Goal: Task Accomplishment & Management: Manage account settings

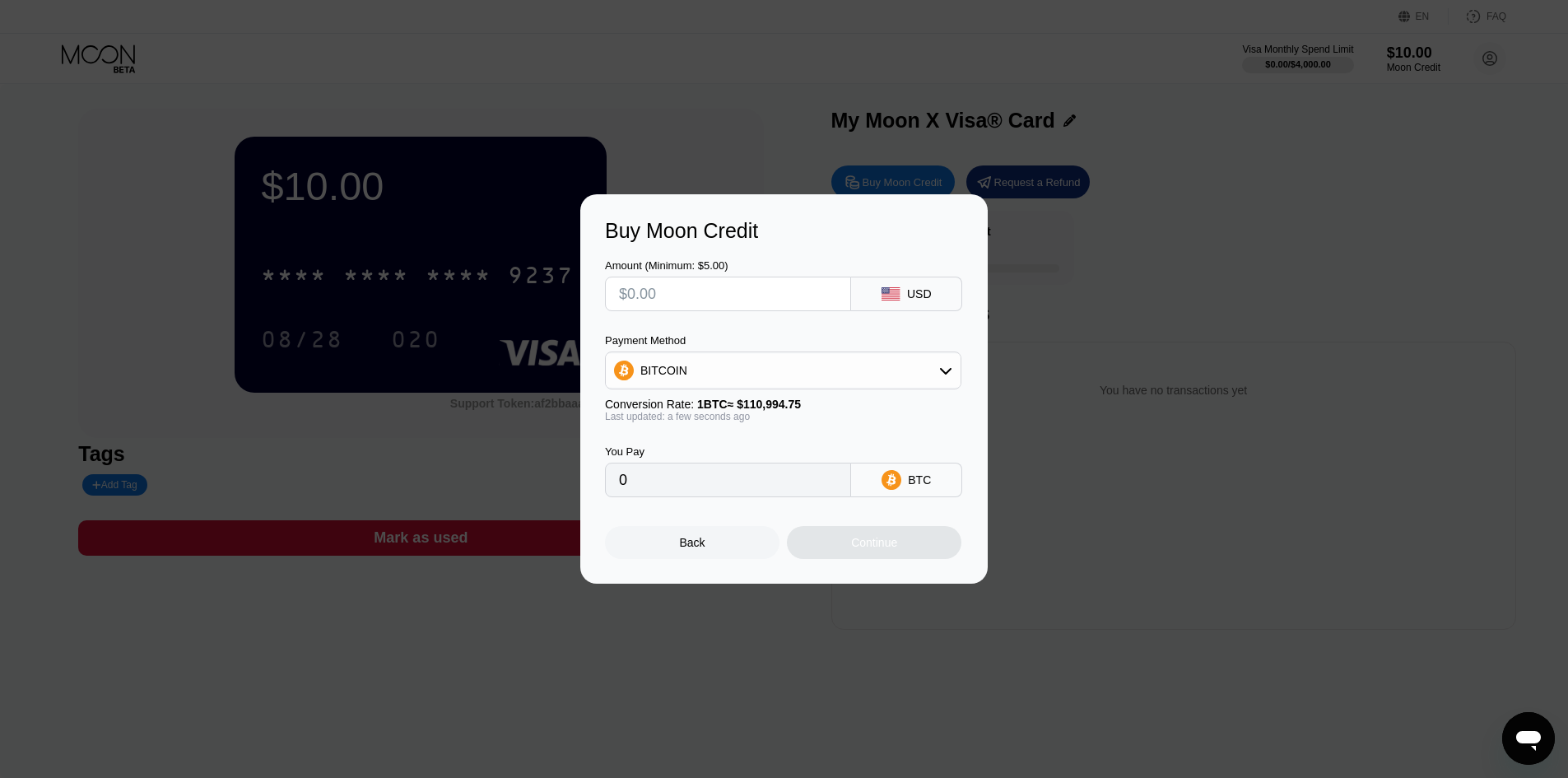
click at [684, 540] on div "Back" at bounding box center [692, 543] width 175 height 33
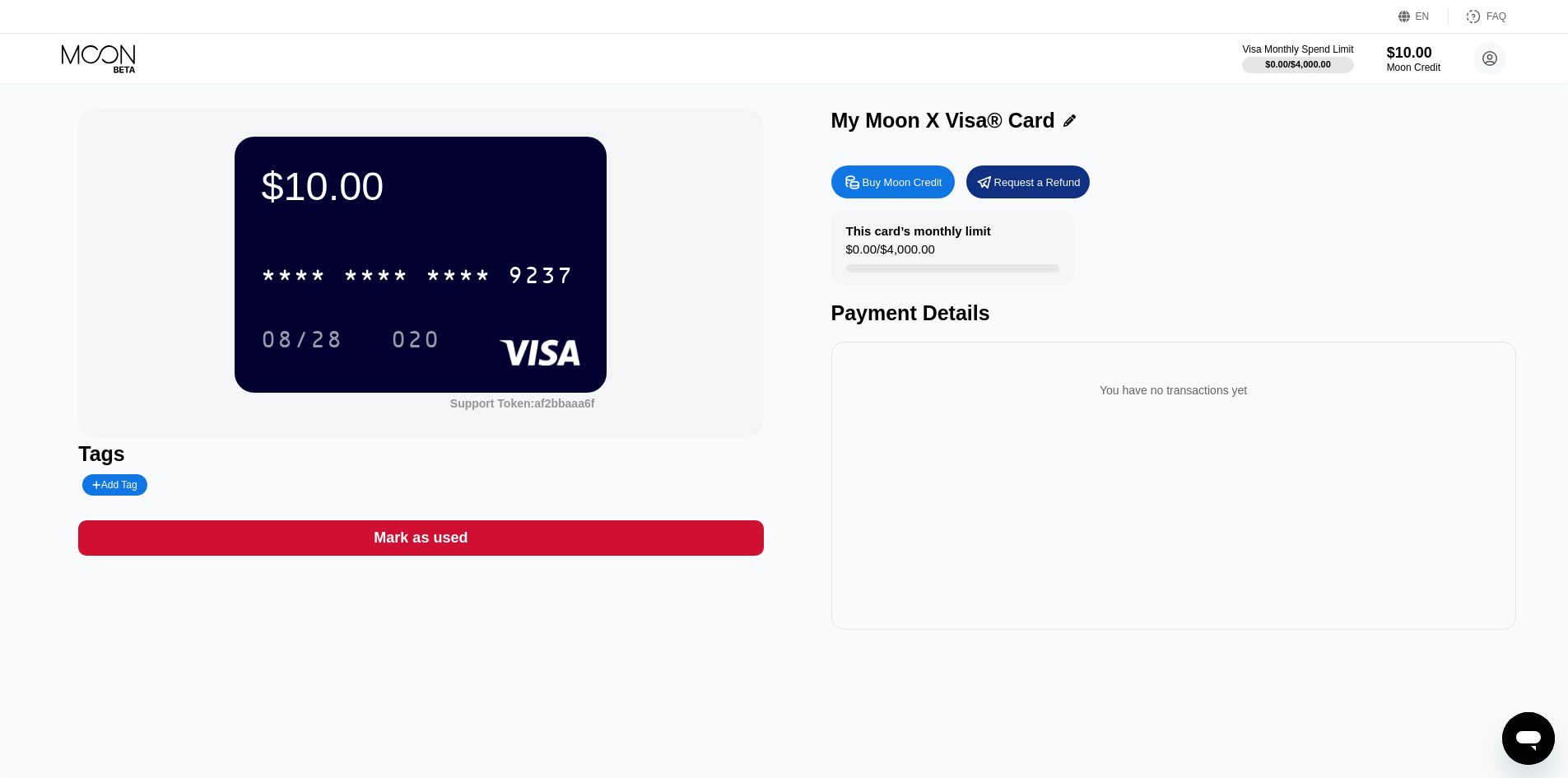
click at [371, 304] on div "* * * * * * * * * * * * 9237 08/28 020" at bounding box center [421, 290] width 319 height 97
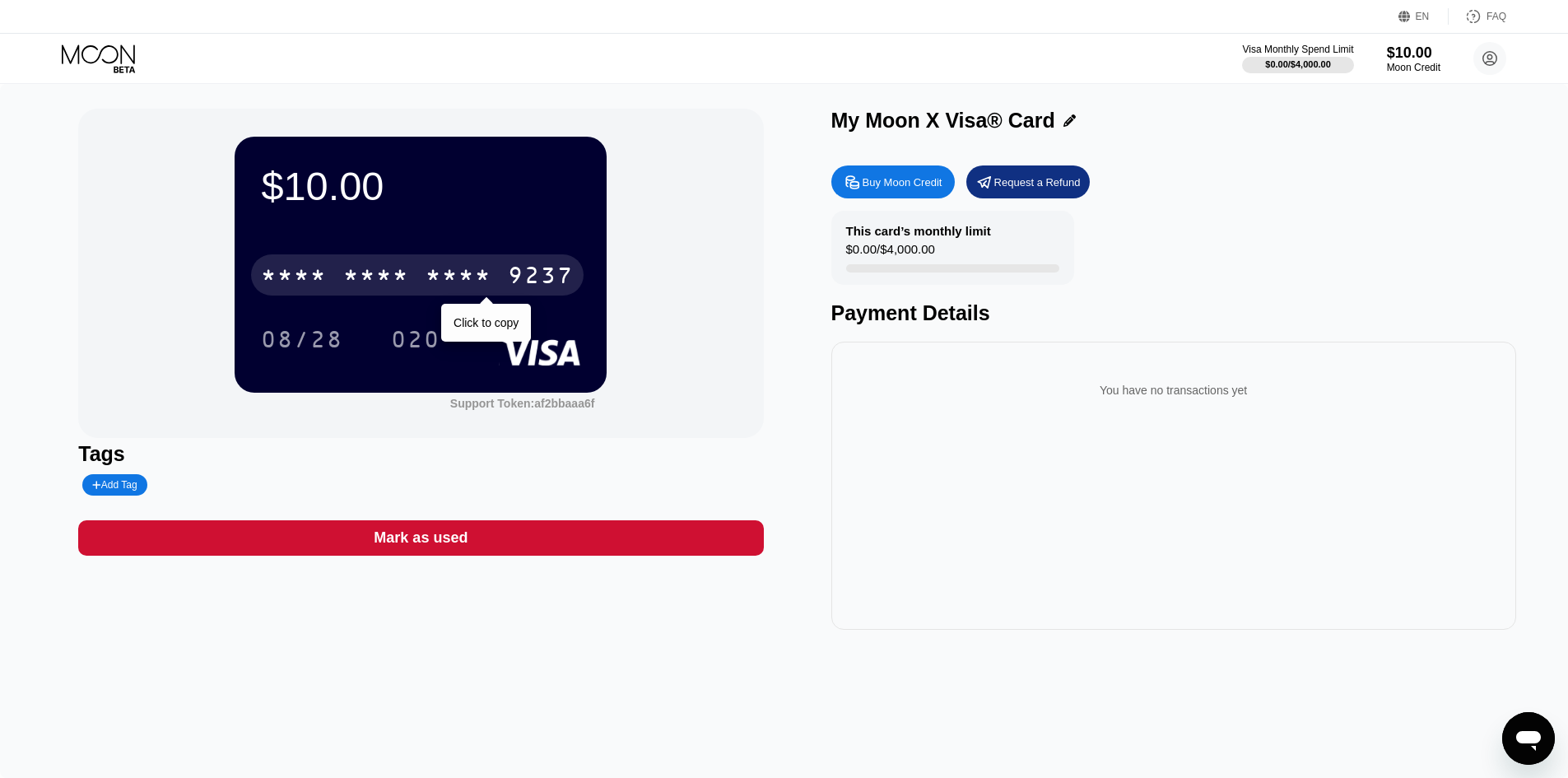
click at [426, 289] on div "* * * *" at bounding box center [458, 277] width 66 height 26
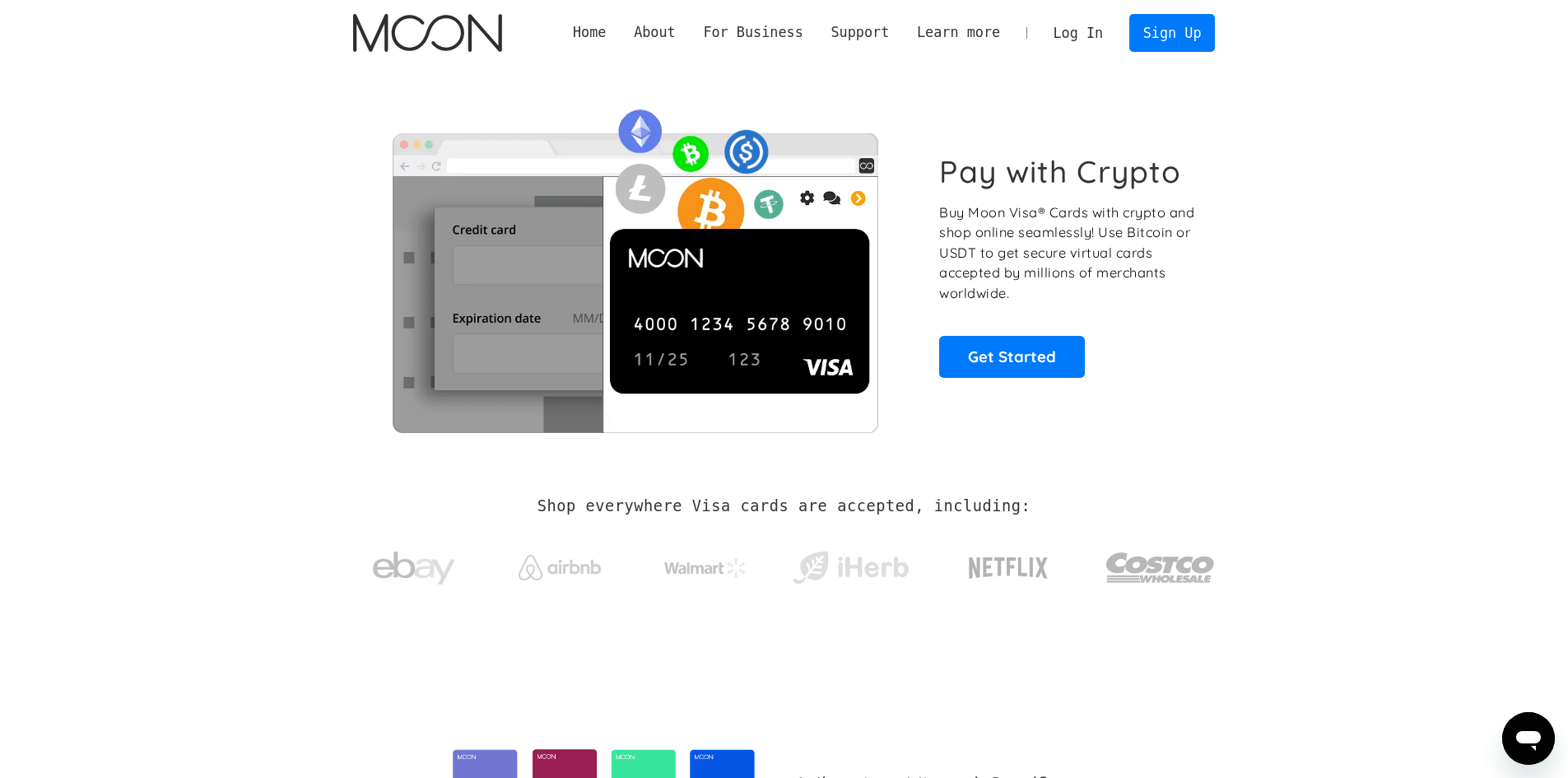
click at [1094, 34] on link "Log In" at bounding box center [1078, 32] width 77 height 36
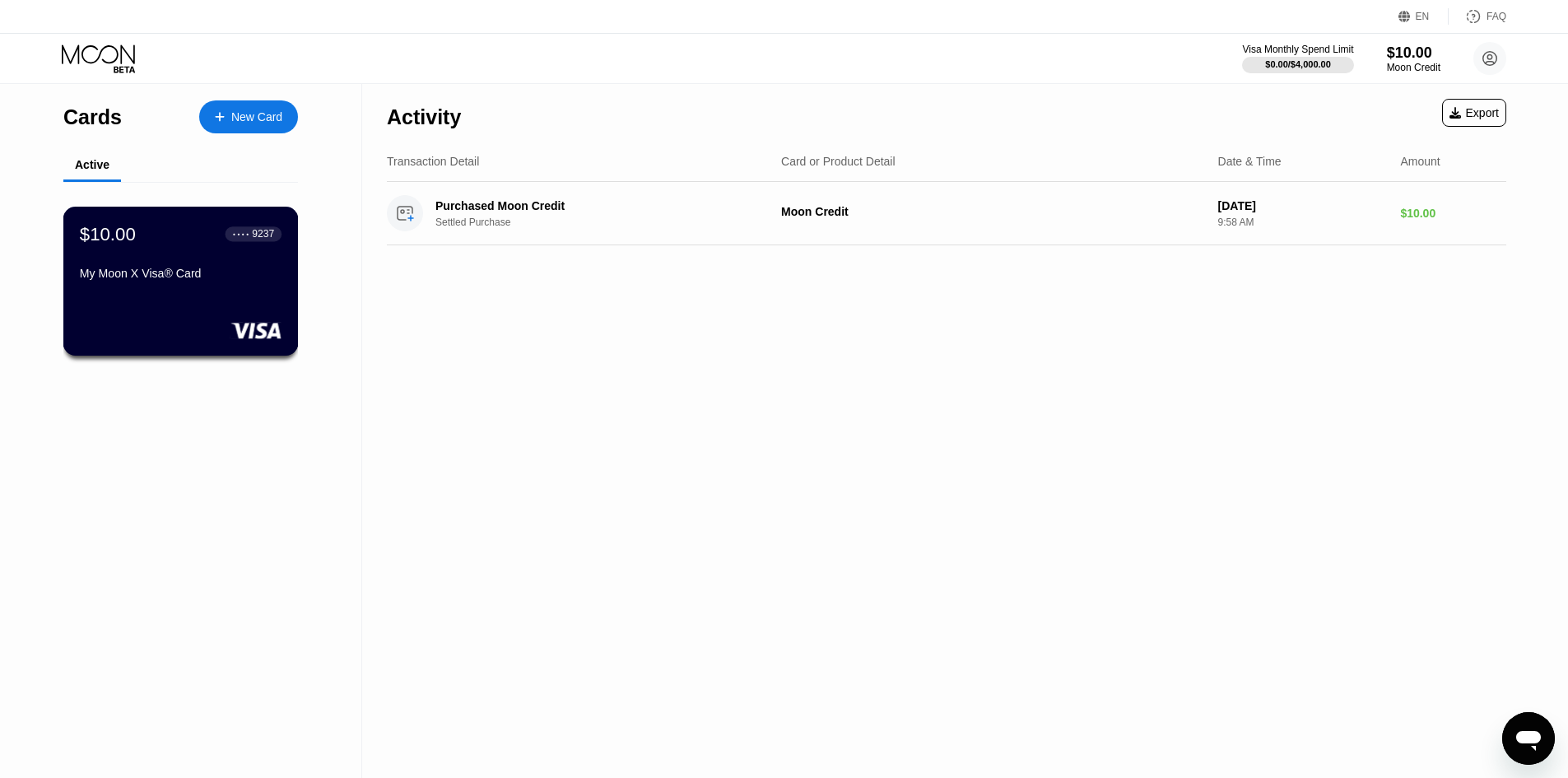
click at [227, 278] on div "My Moon X Visa® Card" at bounding box center [181, 273] width 202 height 13
